Goal: Check status: Check status

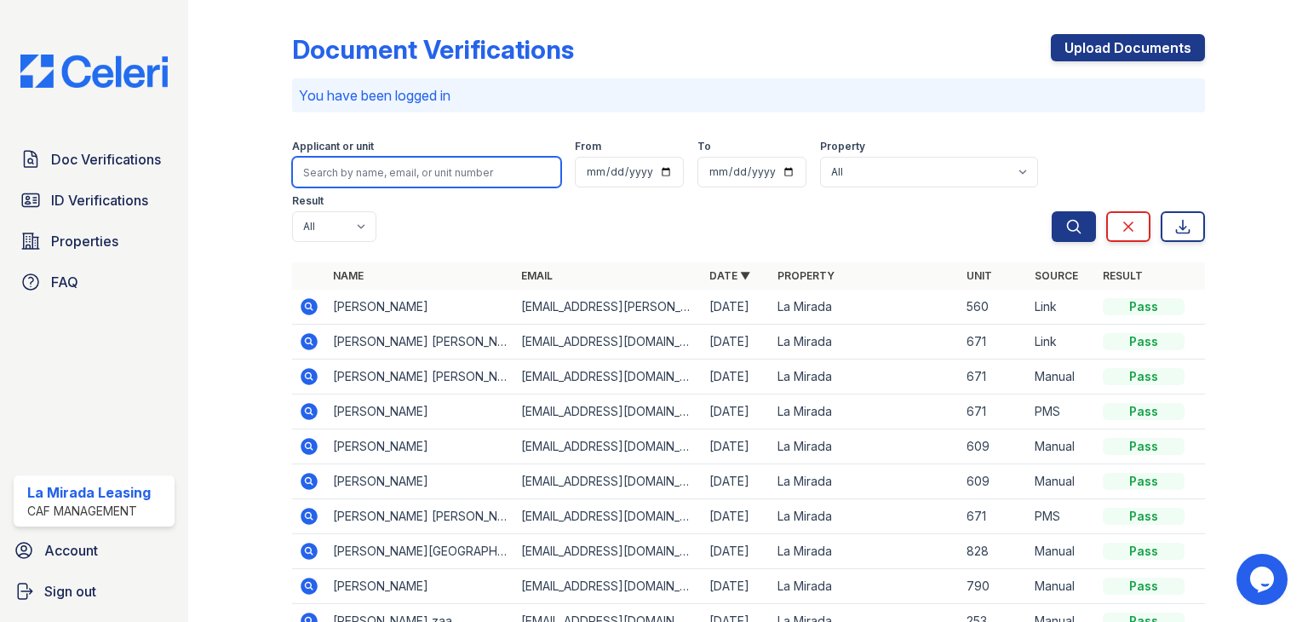
click at [394, 167] on input "search" at bounding box center [426, 172] width 269 height 31
type input "brani"
click at [1052, 211] on button "Search" at bounding box center [1074, 226] width 44 height 31
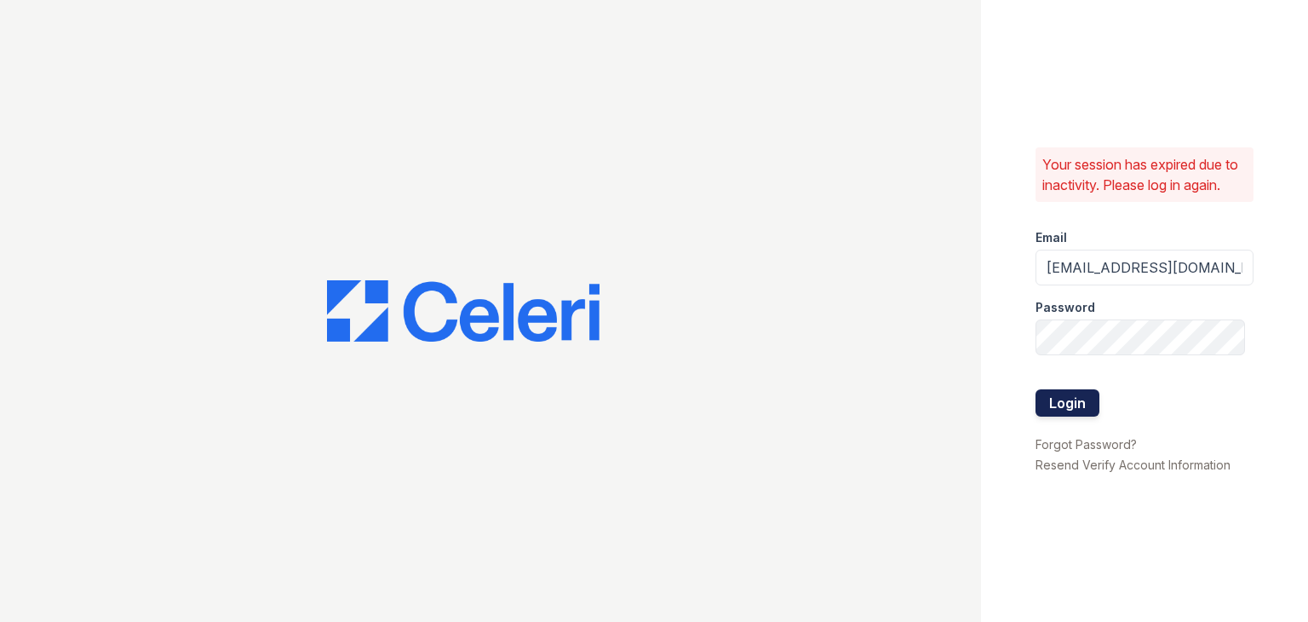
click at [1076, 407] on button "Login" at bounding box center [1067, 402] width 64 height 27
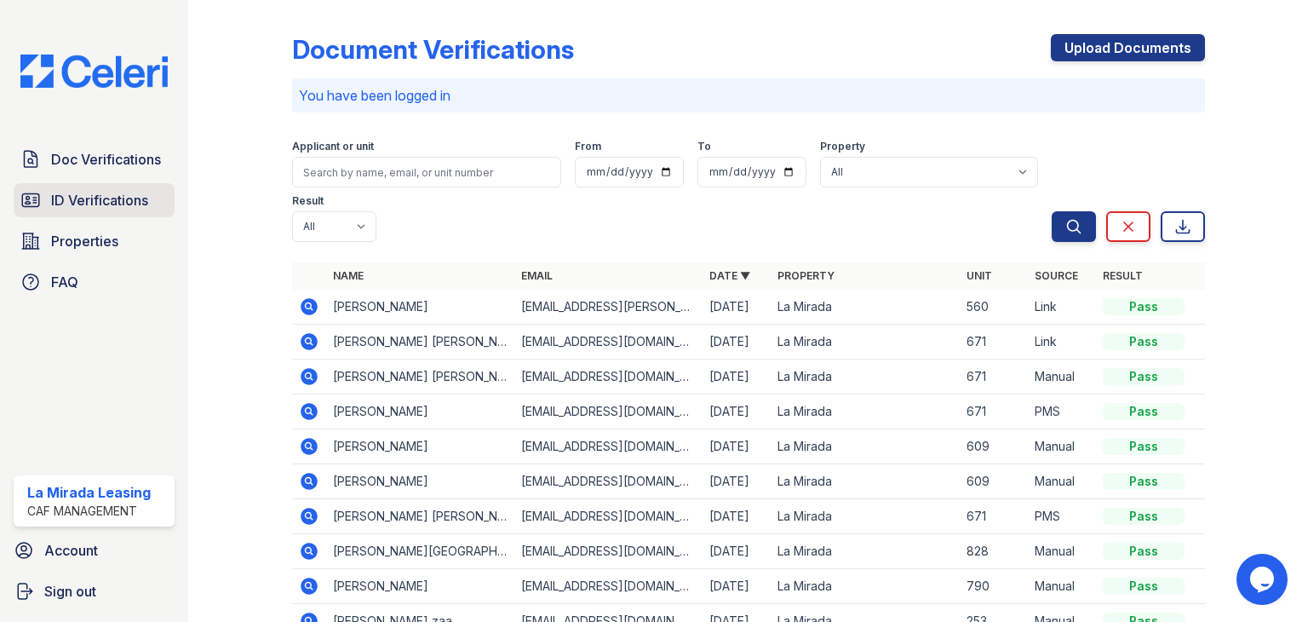
click at [125, 205] on span "ID Verifications" at bounding box center [99, 200] width 97 height 20
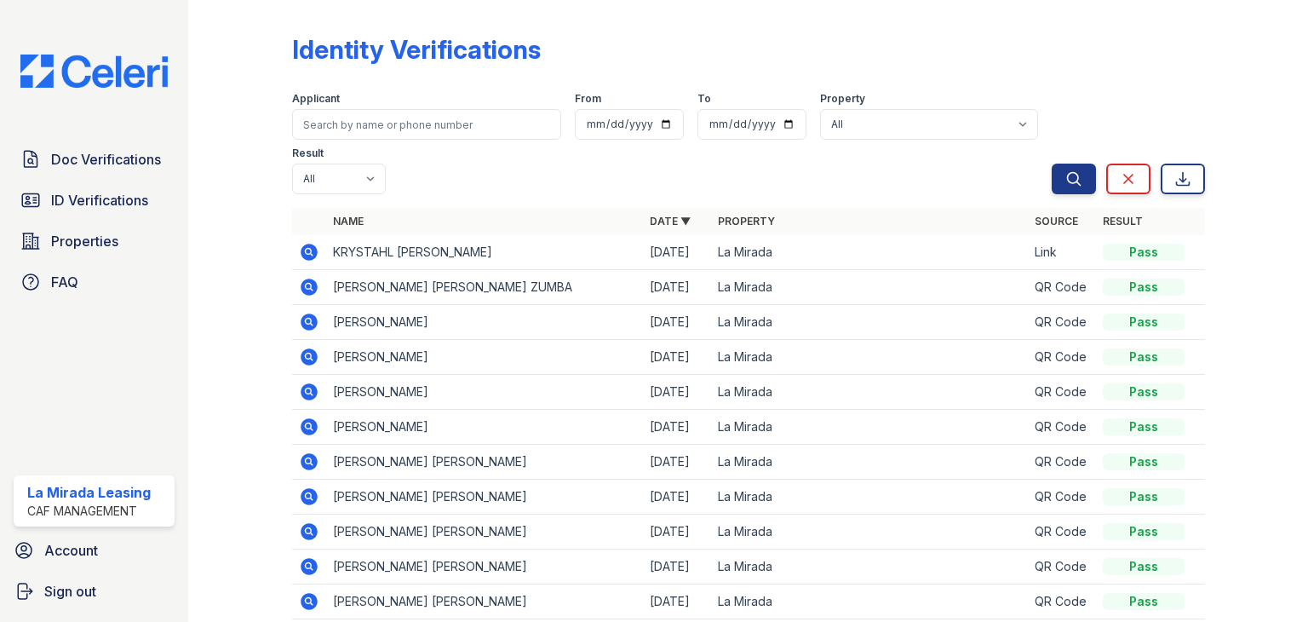
click at [332, 104] on label "Applicant" at bounding box center [316, 99] width 48 height 14
click at [334, 129] on input "search" at bounding box center [426, 124] width 269 height 31
type input "Brandi"
click at [1052, 163] on button "Search" at bounding box center [1074, 178] width 44 height 31
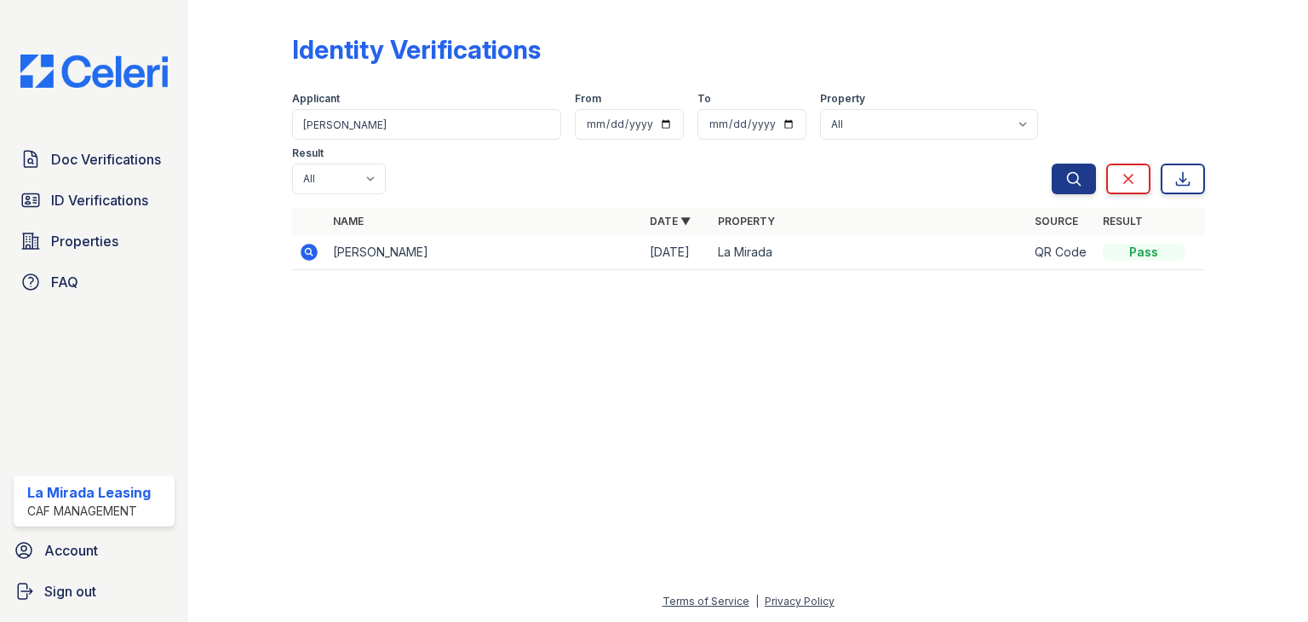
click at [308, 244] on icon at bounding box center [309, 252] width 17 height 17
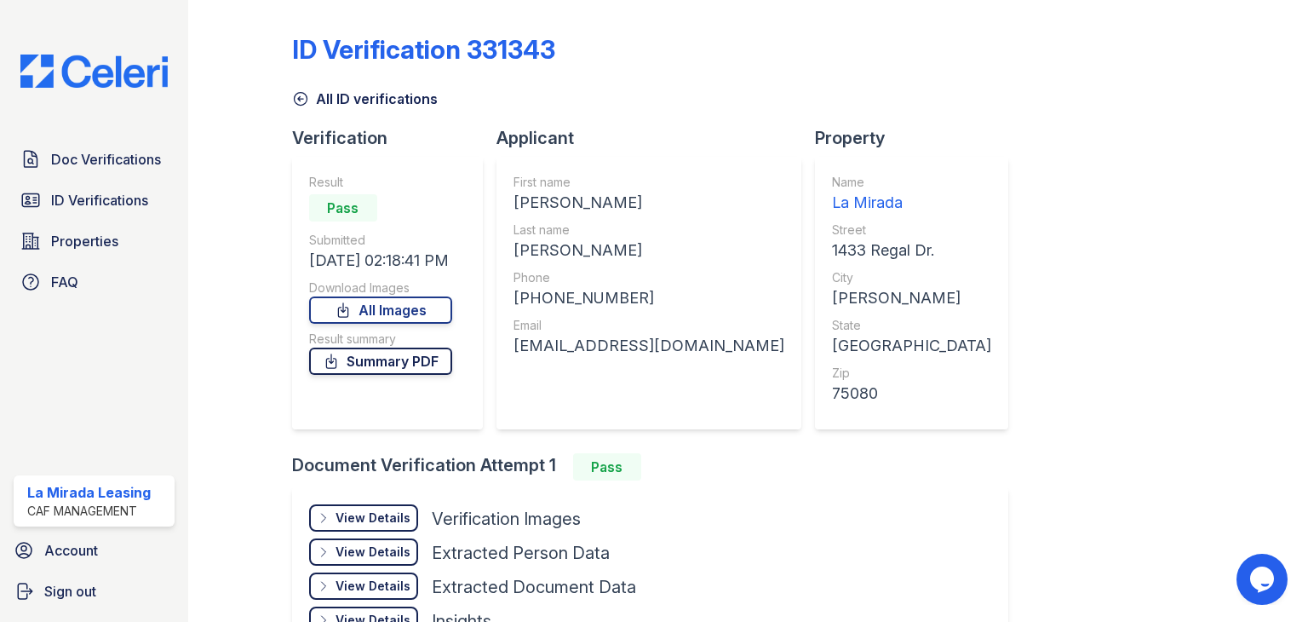
click at [402, 369] on link "Summary PDF" at bounding box center [380, 360] width 143 height 27
